Goal: Transaction & Acquisition: Purchase product/service

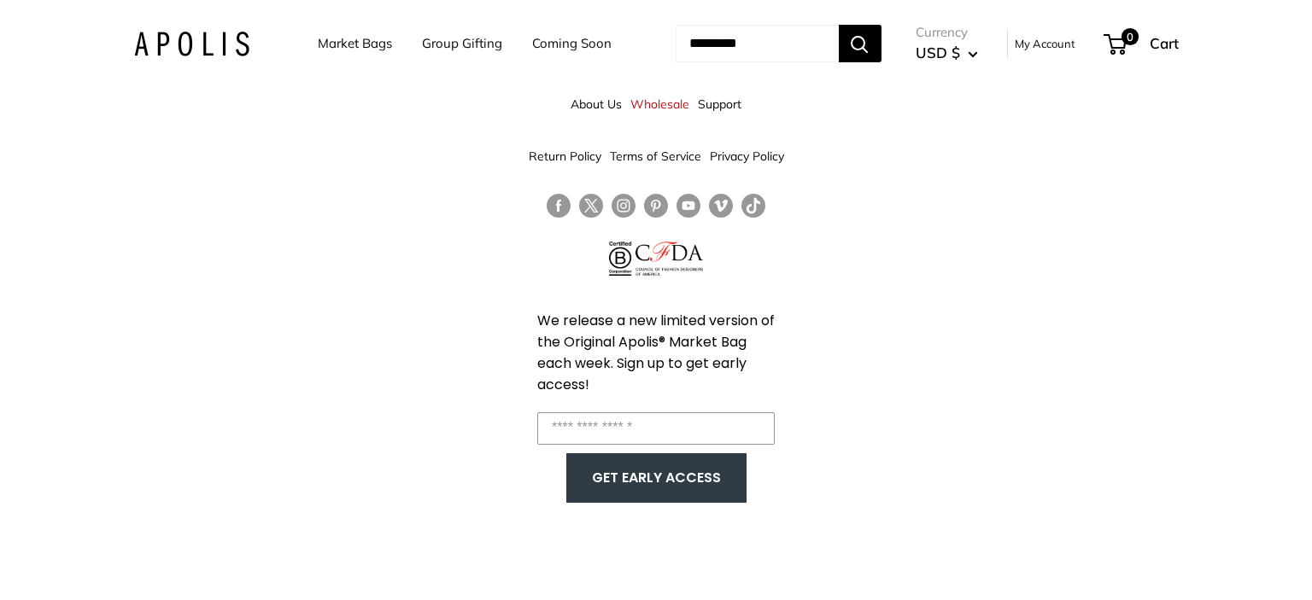
click at [341, 47] on link "Market Bags" at bounding box center [355, 44] width 74 height 24
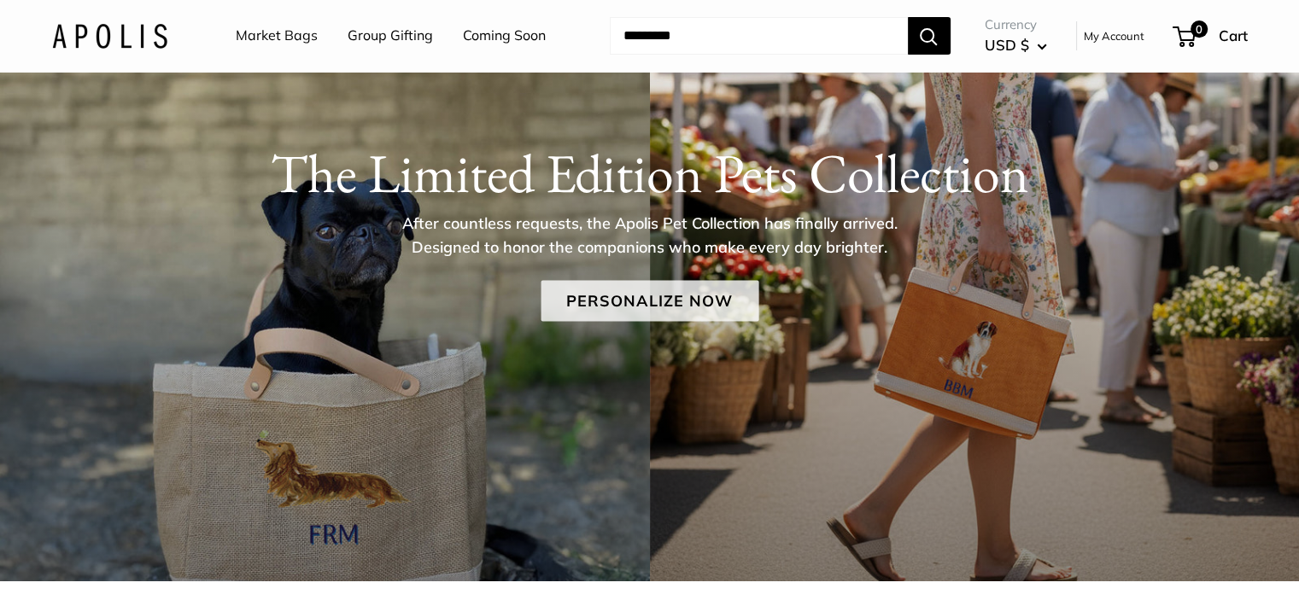
scroll to position [171, 0]
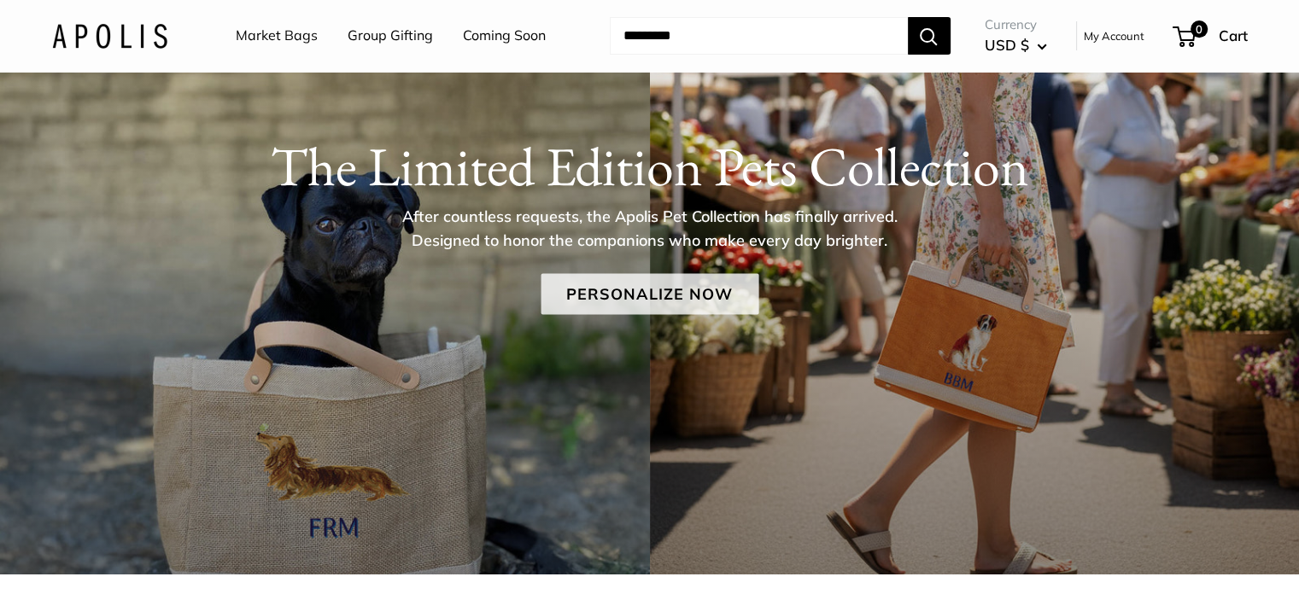
click at [629, 310] on link "Personalize Now" at bounding box center [650, 294] width 218 height 41
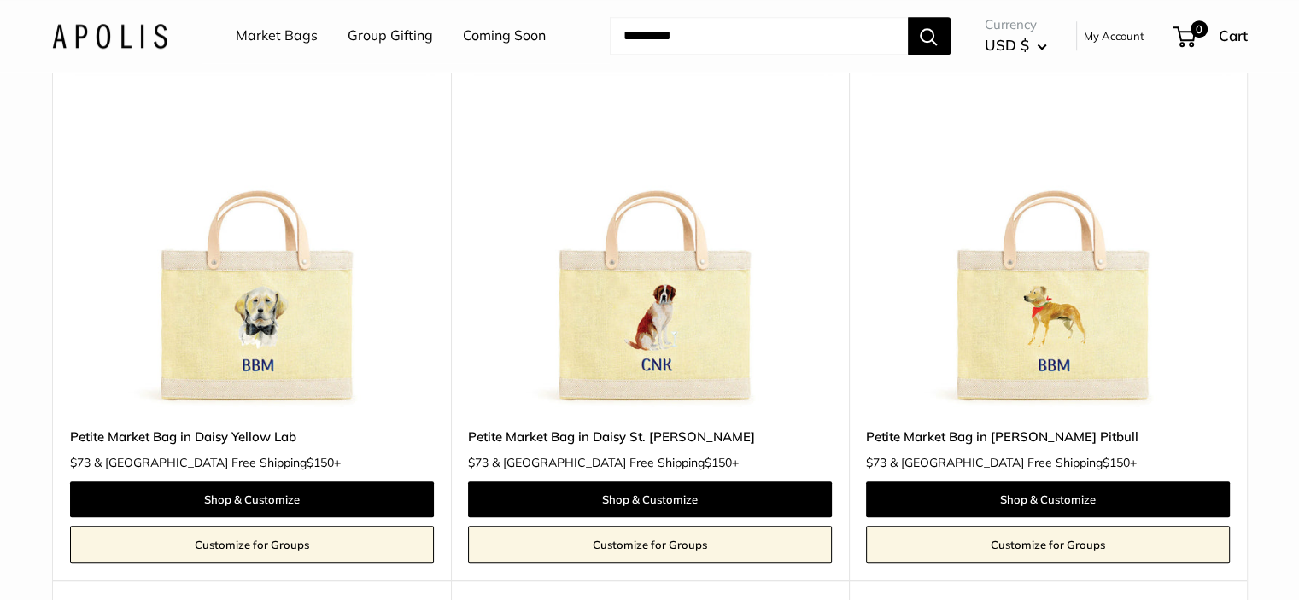
scroll to position [1452, 0]
